Goal: Find specific page/section: Find specific page/section

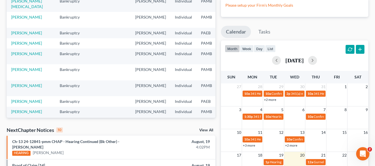
scroll to position [55, 0]
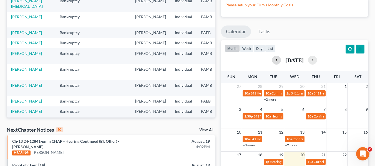
click at [273, 59] on button "button" at bounding box center [276, 60] width 9 height 9
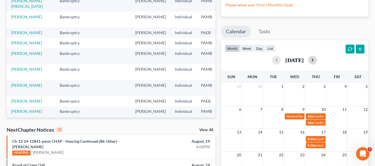
click at [317, 62] on button "button" at bounding box center [312, 60] width 9 height 9
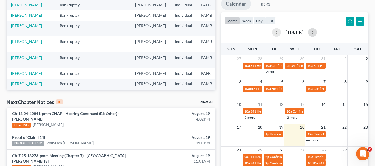
scroll to position [111, 0]
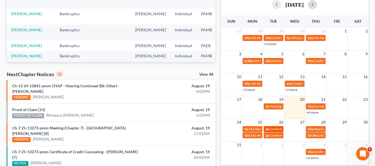
click at [269, 130] on span "2p" at bounding box center [267, 129] width 4 height 4
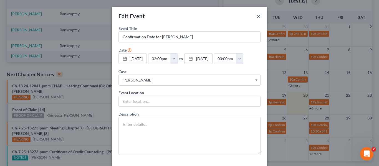
click at [258, 16] on button "×" at bounding box center [259, 16] width 4 height 7
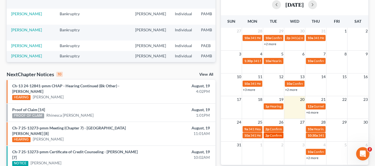
click at [276, 135] on span "Confirmation Date for [PERSON_NAME]" at bounding box center [299, 135] width 59 height 4
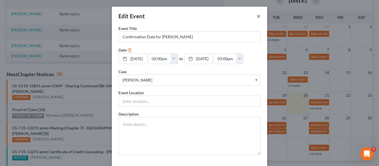
click at [258, 17] on button "×" at bounding box center [259, 16] width 4 height 7
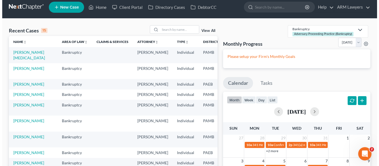
scroll to position [0, 0]
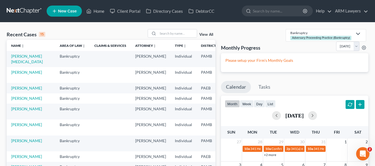
click at [205, 34] on link "View All" at bounding box center [206, 35] width 14 height 4
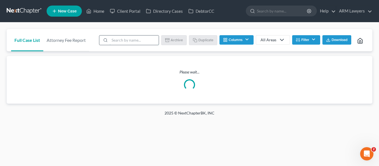
click at [125, 40] on input "search" at bounding box center [134, 40] width 49 height 9
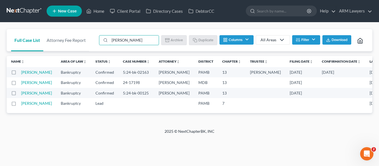
type input "[PERSON_NAME]"
click at [16, 12] on link at bounding box center [25, 11] width 36 height 10
